Goal: Contribute content

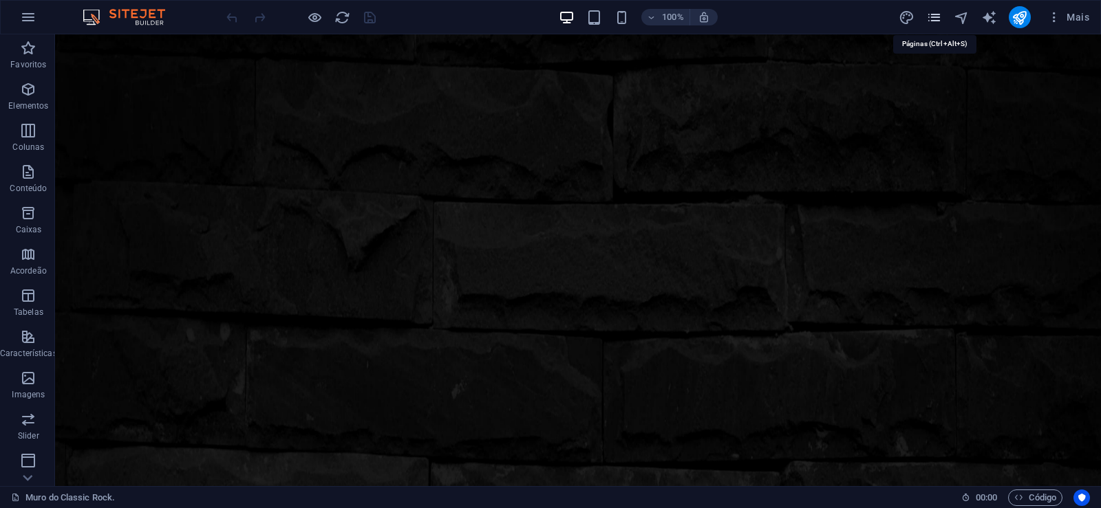
click at [933, 13] on icon "pages" at bounding box center [934, 18] width 16 height 16
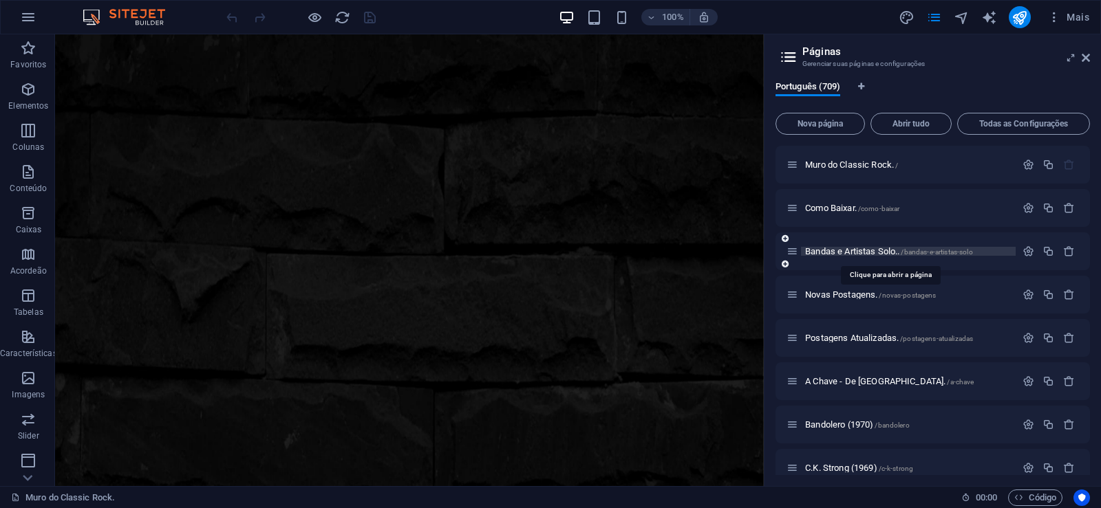
click at [839, 253] on span "Bandas e Artistas Solo.. /bandas-e-artistas-solo" at bounding box center [889, 251] width 168 height 10
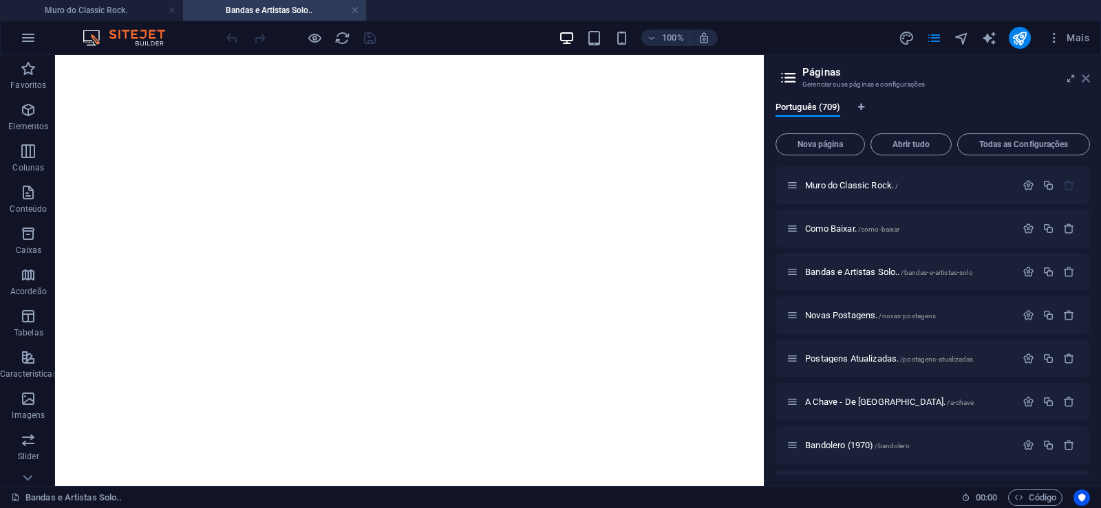
click at [1087, 77] on icon at bounding box center [1086, 78] width 8 height 11
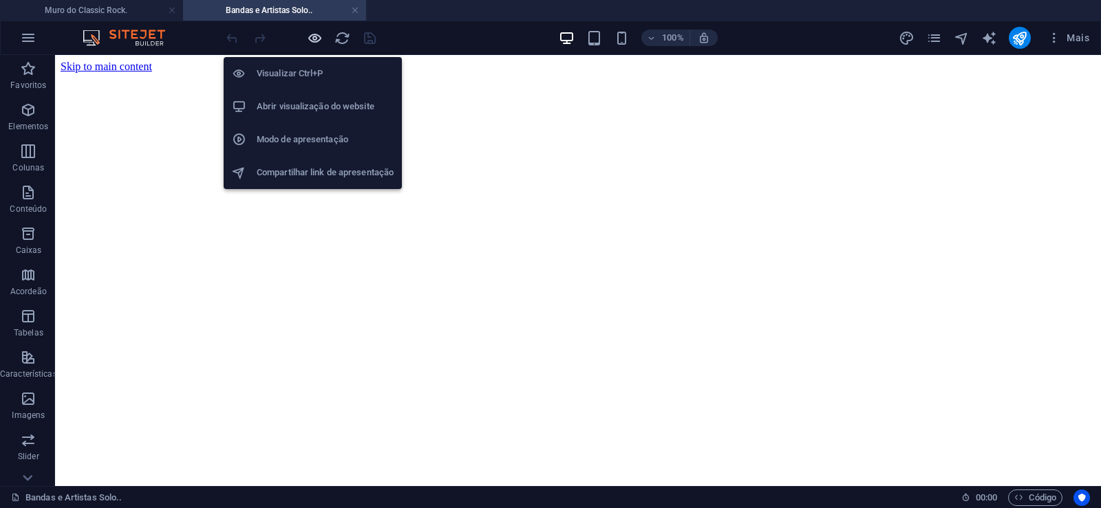
click at [316, 39] on icon "button" at bounding box center [315, 38] width 16 height 16
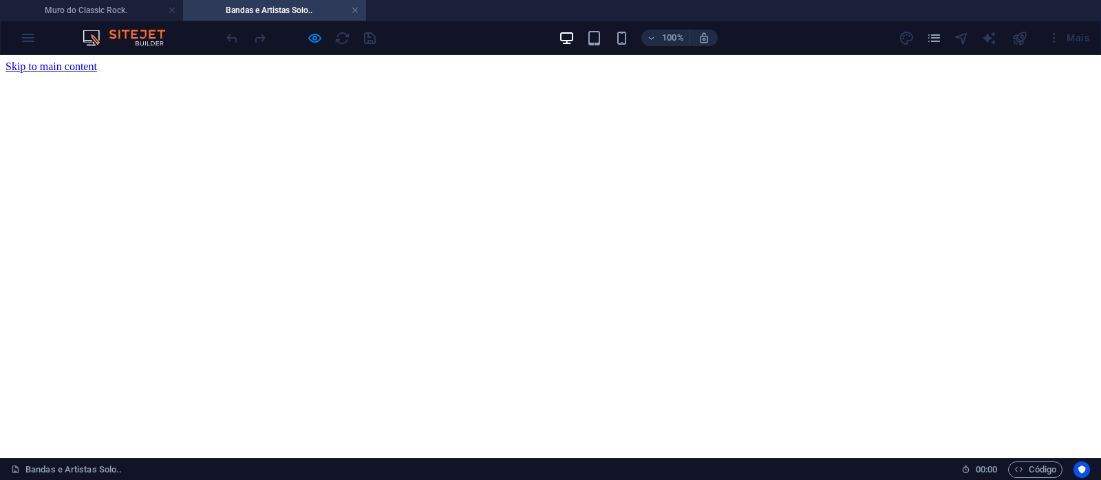
scroll to position [1066, 0]
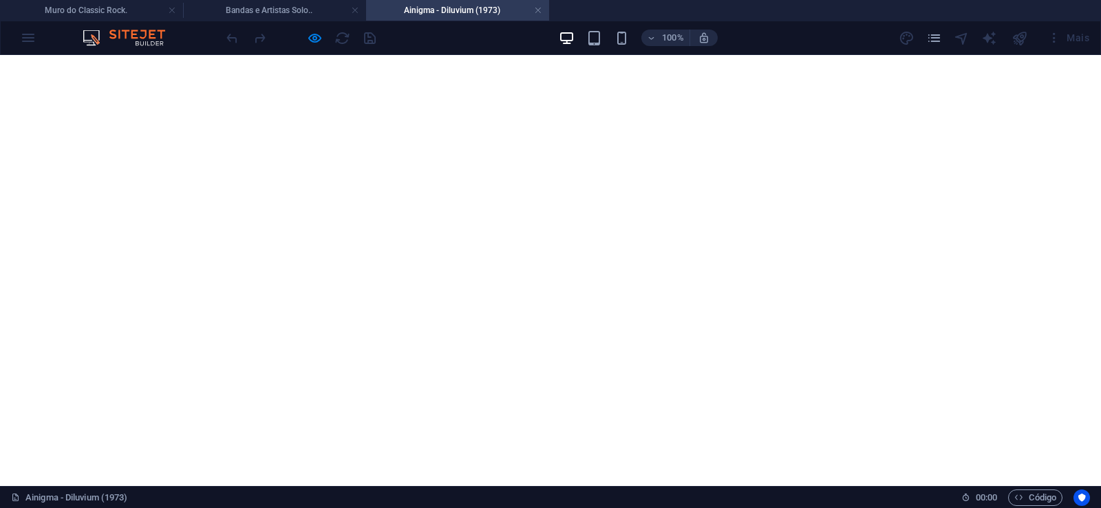
scroll to position [925, 0]
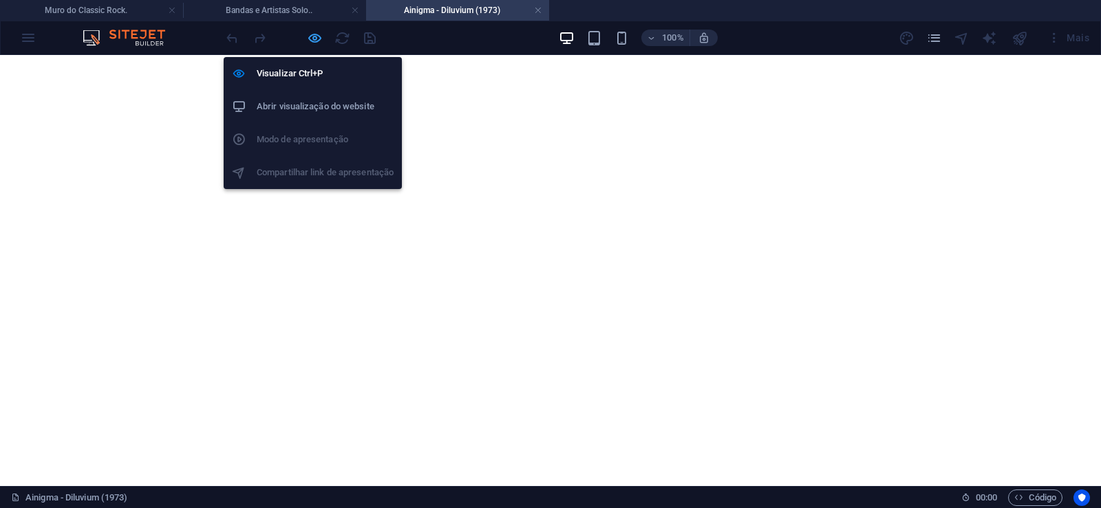
click at [314, 39] on icon "button" at bounding box center [315, 38] width 16 height 16
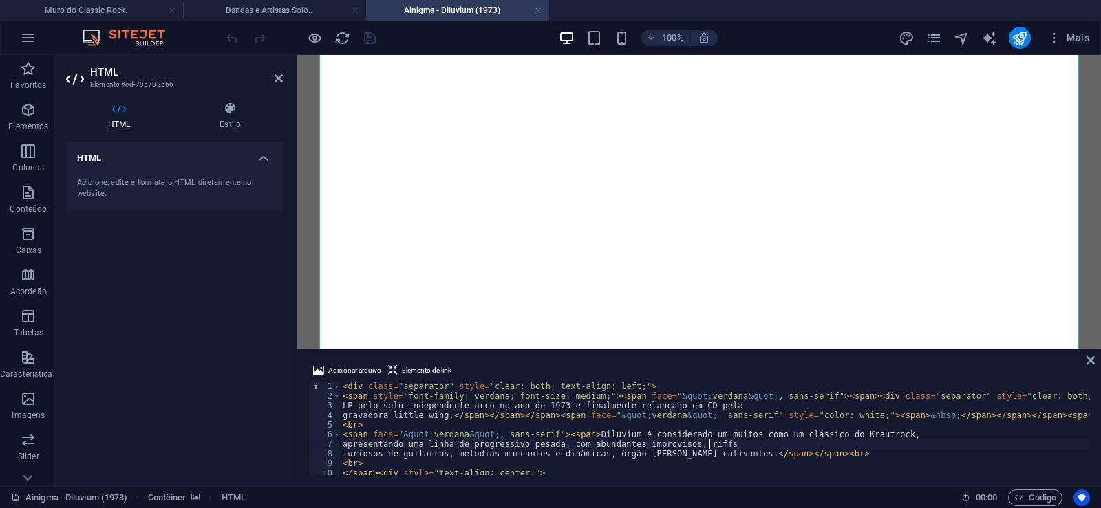
type textarea "apresentando uma linha de progressivo pesada, com abundantes improvisos, riffs"
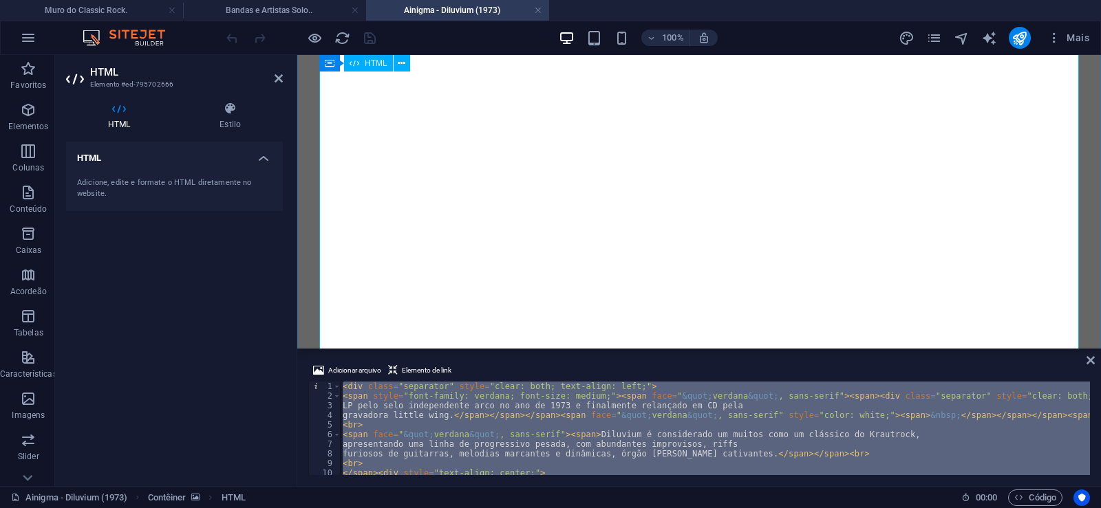
scroll to position [363, 0]
click at [923, 433] on div "< div class = "separator" style = "clear: both; text-align: left;" > < span sty…" at bounding box center [715, 429] width 750 height 94
type textarea "<span face="&quot;verdana&quot; , sans-serif"><span>Diluvium é considerado um m…"
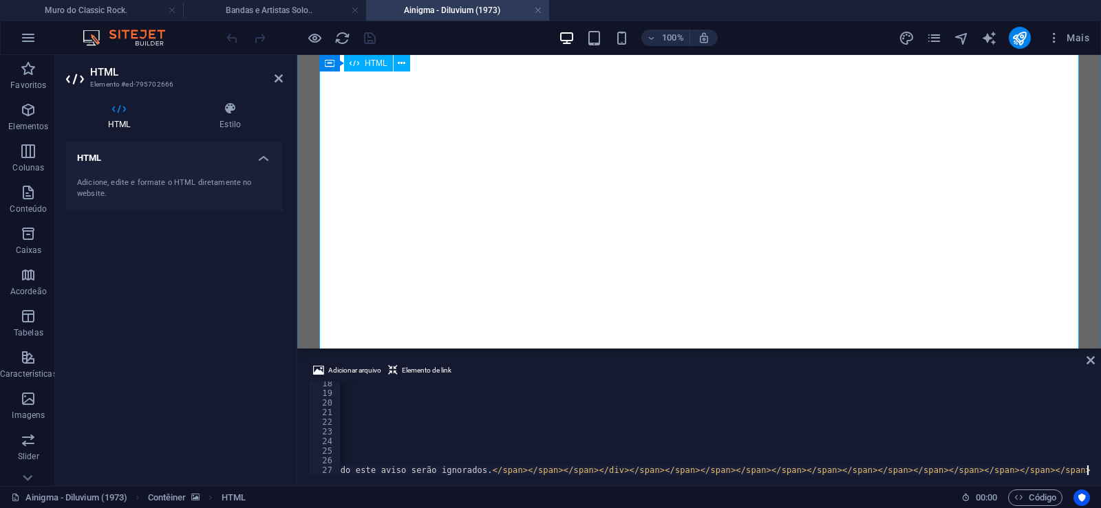
scroll to position [855, 0]
click at [367, 38] on icon "save" at bounding box center [370, 38] width 16 height 16
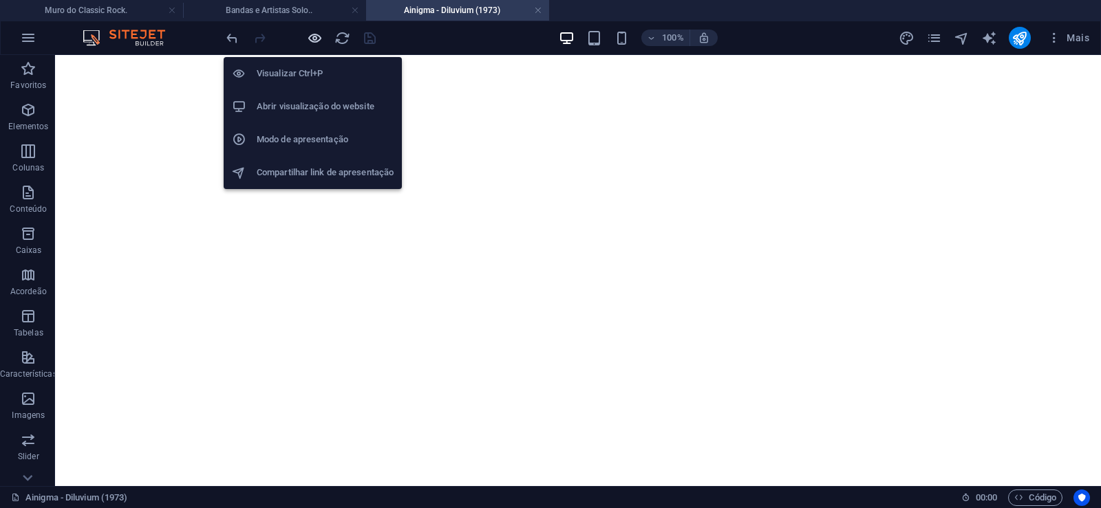
click at [310, 41] on icon "button" at bounding box center [315, 38] width 16 height 16
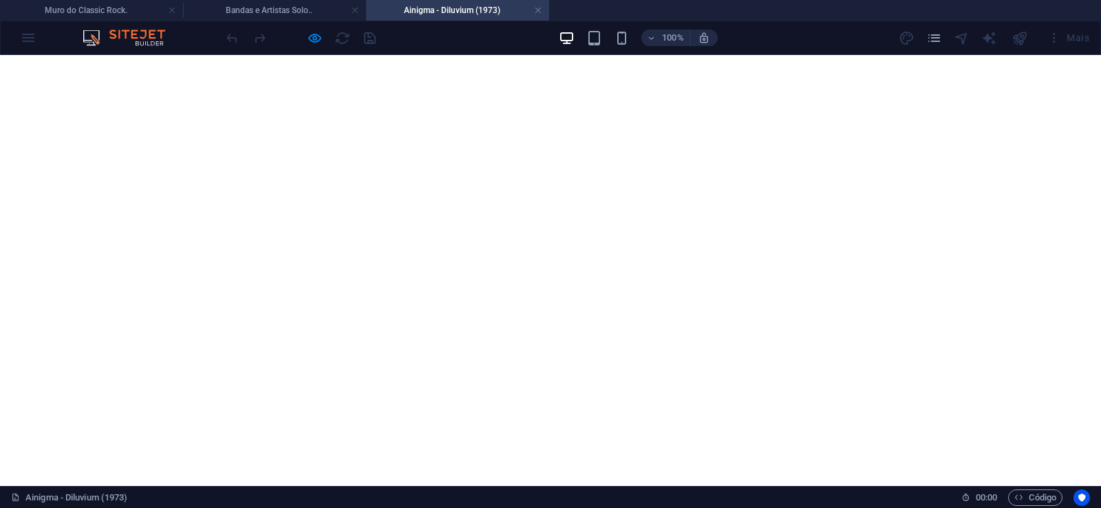
scroll to position [223, 0]
click at [539, 14] on link at bounding box center [538, 10] width 8 height 13
